Goal: Task Accomplishment & Management: Manage account settings

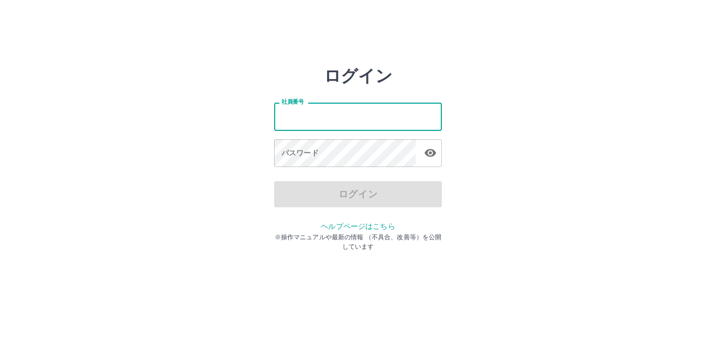
type input "*******"
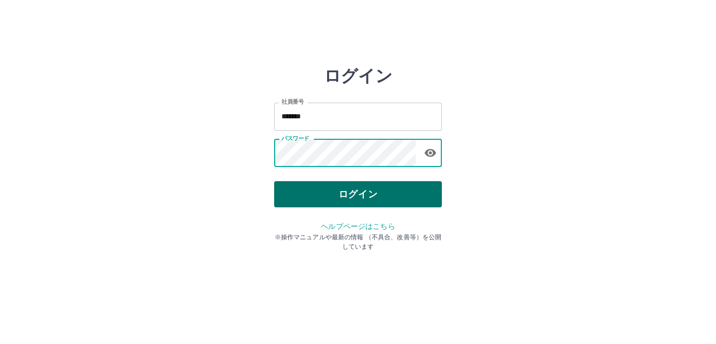
click at [338, 193] on button "ログイン" at bounding box center [358, 194] width 168 height 26
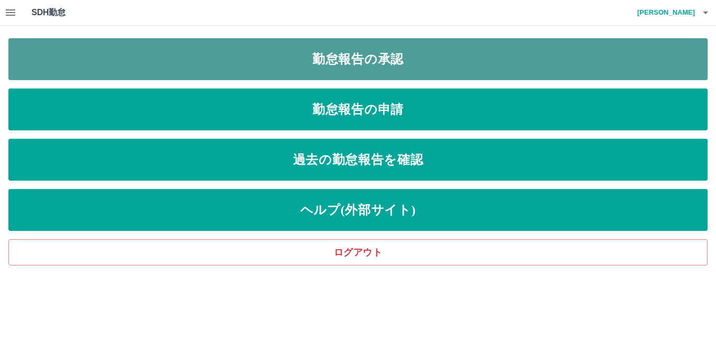
click at [395, 68] on link "勤怠報告の承認" at bounding box center [357, 59] width 699 height 42
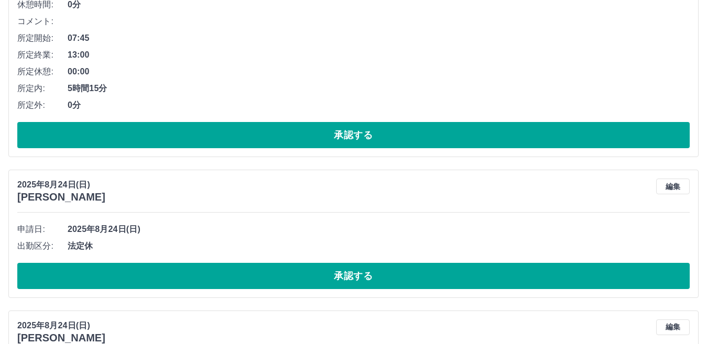
scroll to position [629, 0]
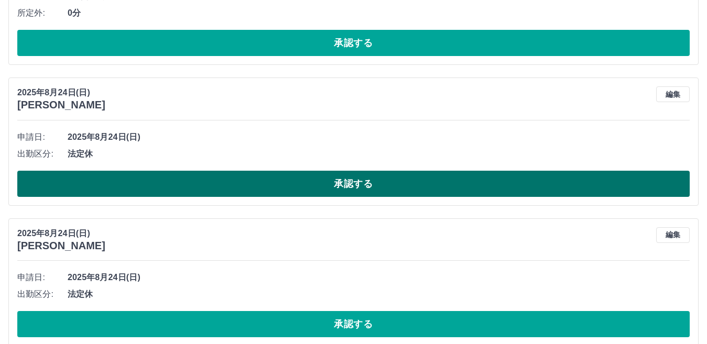
click at [205, 177] on button "承認する" at bounding box center [353, 184] width 672 height 26
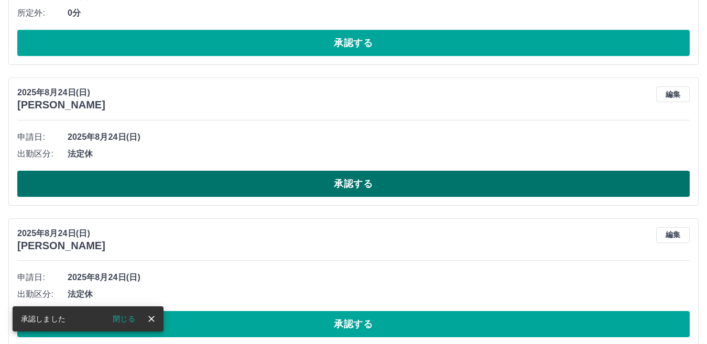
click at [213, 176] on button "承認する" at bounding box center [353, 184] width 672 height 26
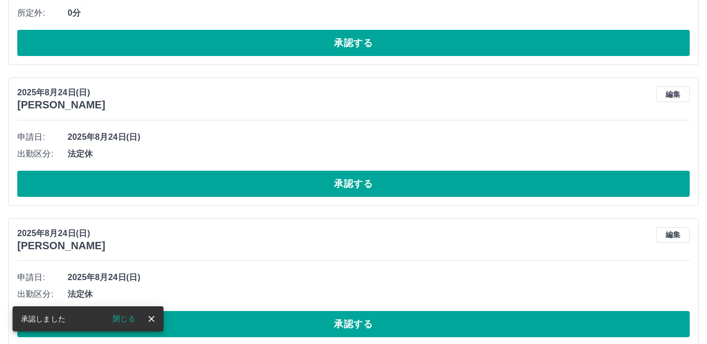
click at [212, 176] on button "承認する" at bounding box center [353, 184] width 672 height 26
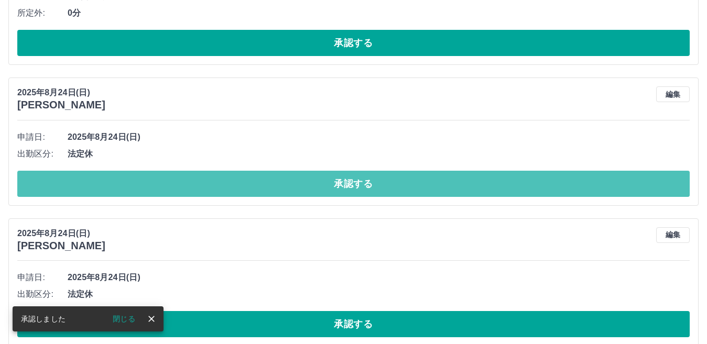
click at [212, 176] on button "承認する" at bounding box center [353, 184] width 672 height 26
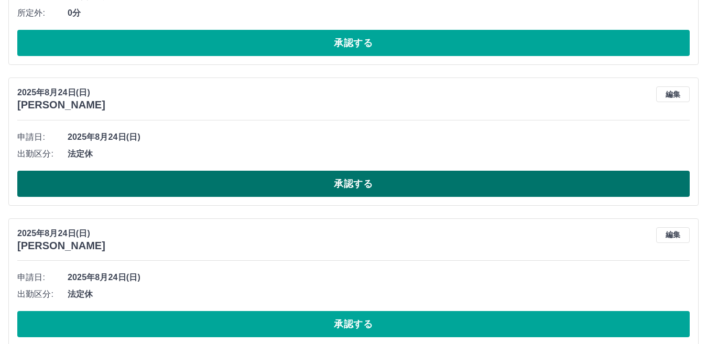
click at [228, 180] on button "承認する" at bounding box center [353, 184] width 672 height 26
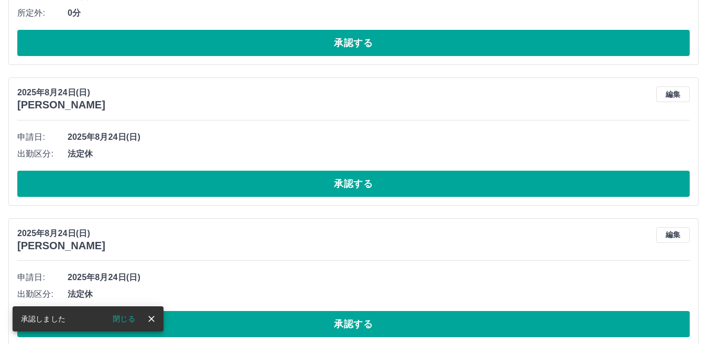
click at [233, 184] on button "承認する" at bounding box center [353, 184] width 672 height 26
click at [234, 189] on button "承認する" at bounding box center [353, 184] width 672 height 26
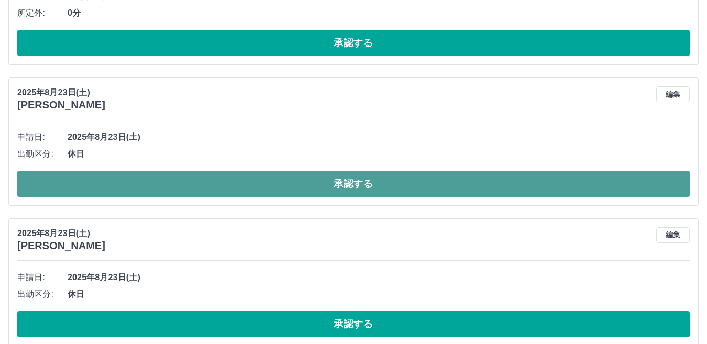
click at [235, 188] on button "承認する" at bounding box center [353, 184] width 672 height 26
click at [236, 188] on button "承認する" at bounding box center [353, 184] width 672 height 26
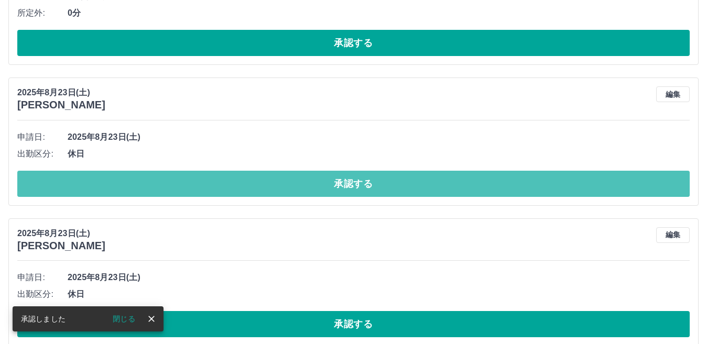
click at [236, 188] on button "承認する" at bounding box center [353, 184] width 672 height 26
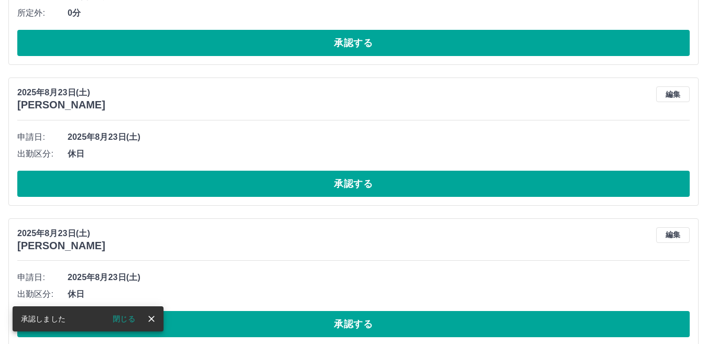
click at [237, 188] on button "承認する" at bounding box center [353, 184] width 672 height 26
click at [243, 183] on button "承認する" at bounding box center [353, 184] width 672 height 26
click at [241, 182] on button "承認する" at bounding box center [353, 184] width 672 height 26
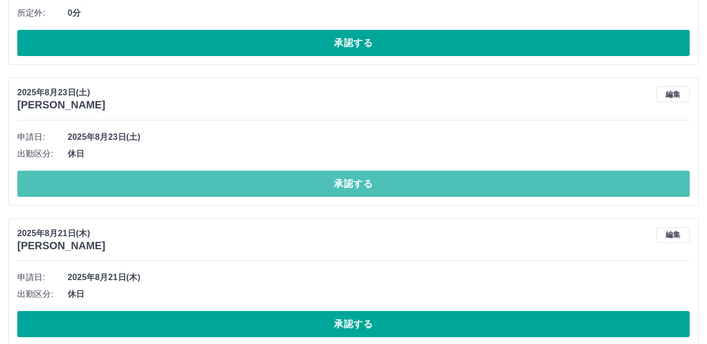
click at [241, 182] on button "承認する" at bounding box center [353, 184] width 672 height 26
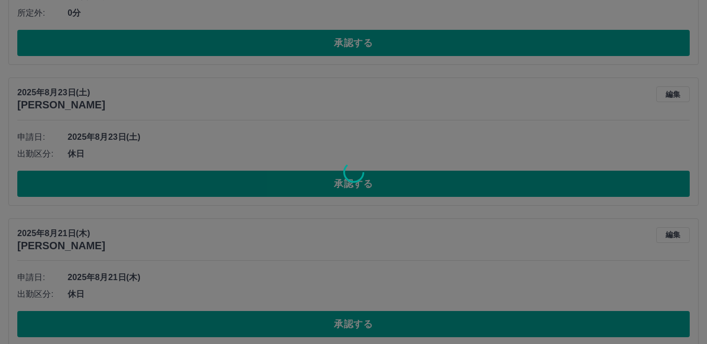
scroll to position [504, 0]
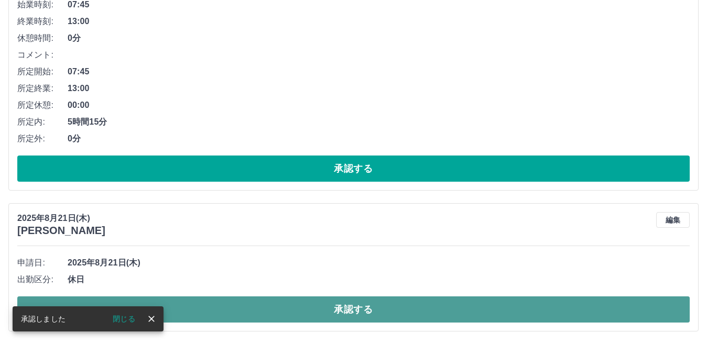
click at [236, 306] on button "承認する" at bounding box center [353, 310] width 672 height 26
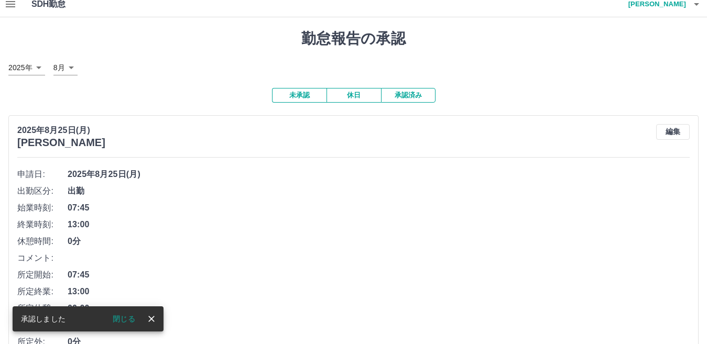
scroll to position [0, 0]
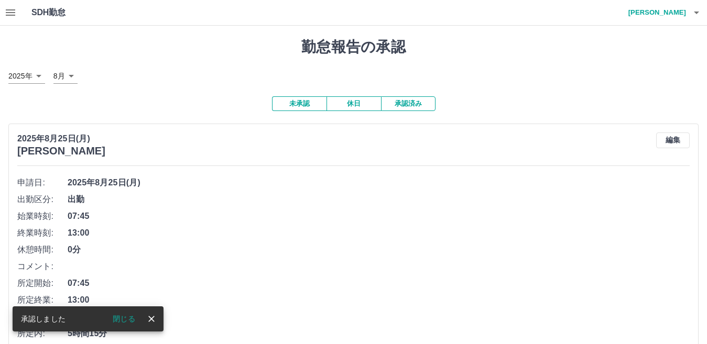
click at [364, 105] on button "休日" at bounding box center [354, 103] width 55 height 15
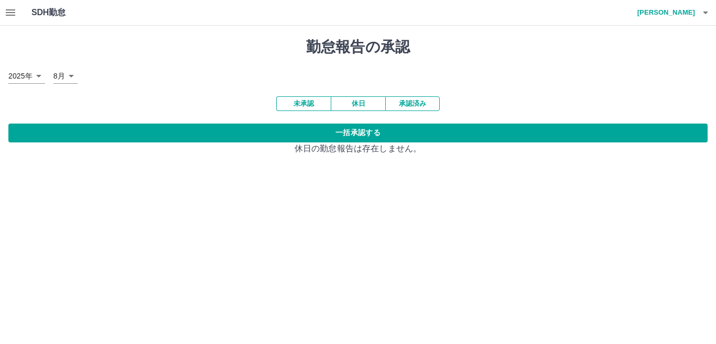
click at [406, 104] on button "承認済み" at bounding box center [412, 103] width 55 height 15
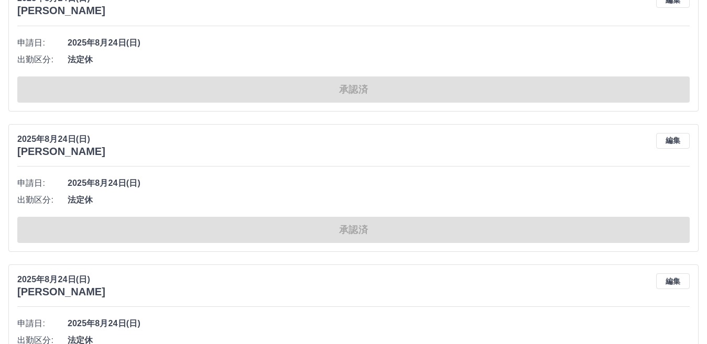
scroll to position [419, 0]
